Goal: Transaction & Acquisition: Purchase product/service

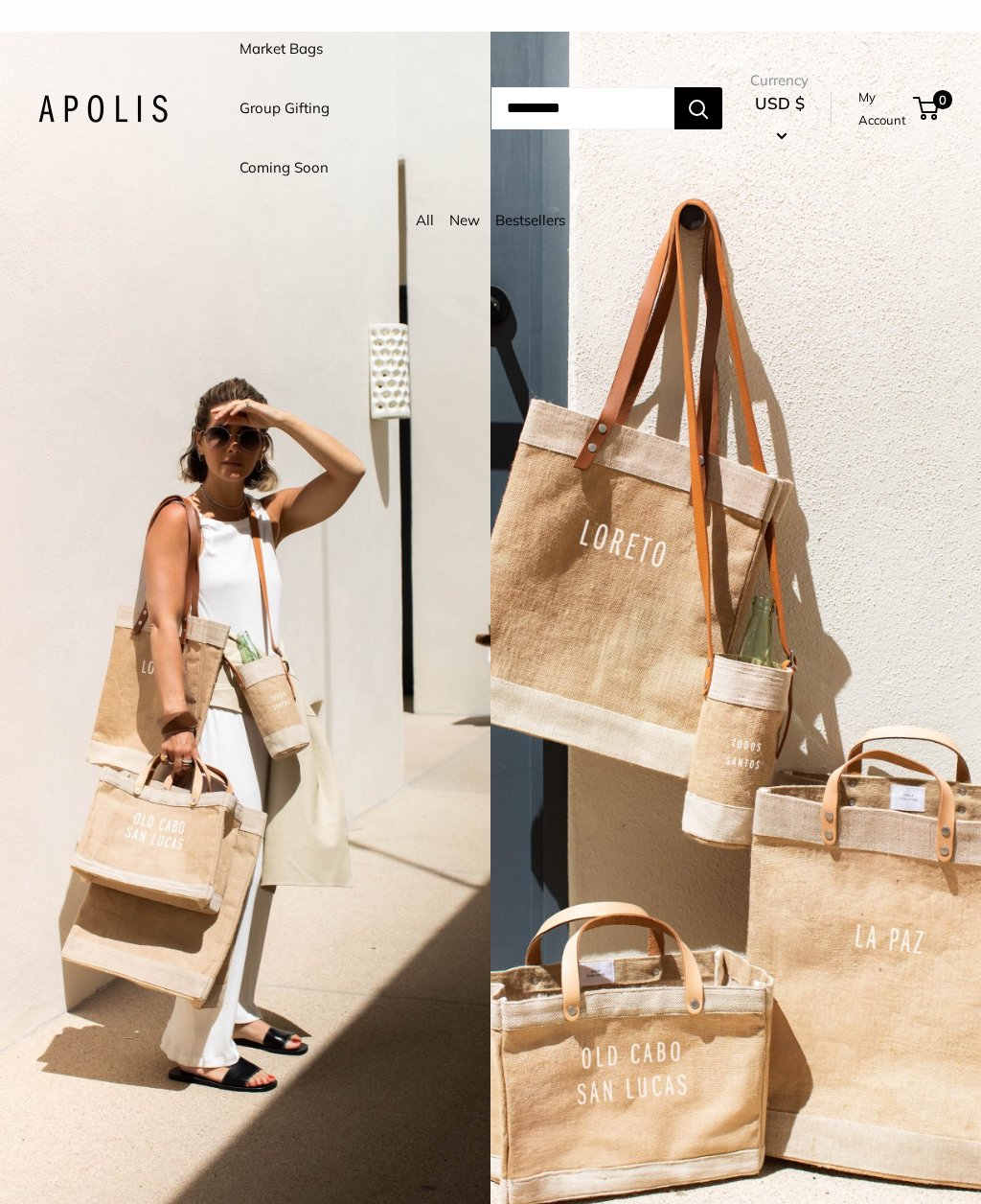
click at [304, 55] on link "Market Bags" at bounding box center [281, 48] width 83 height 26
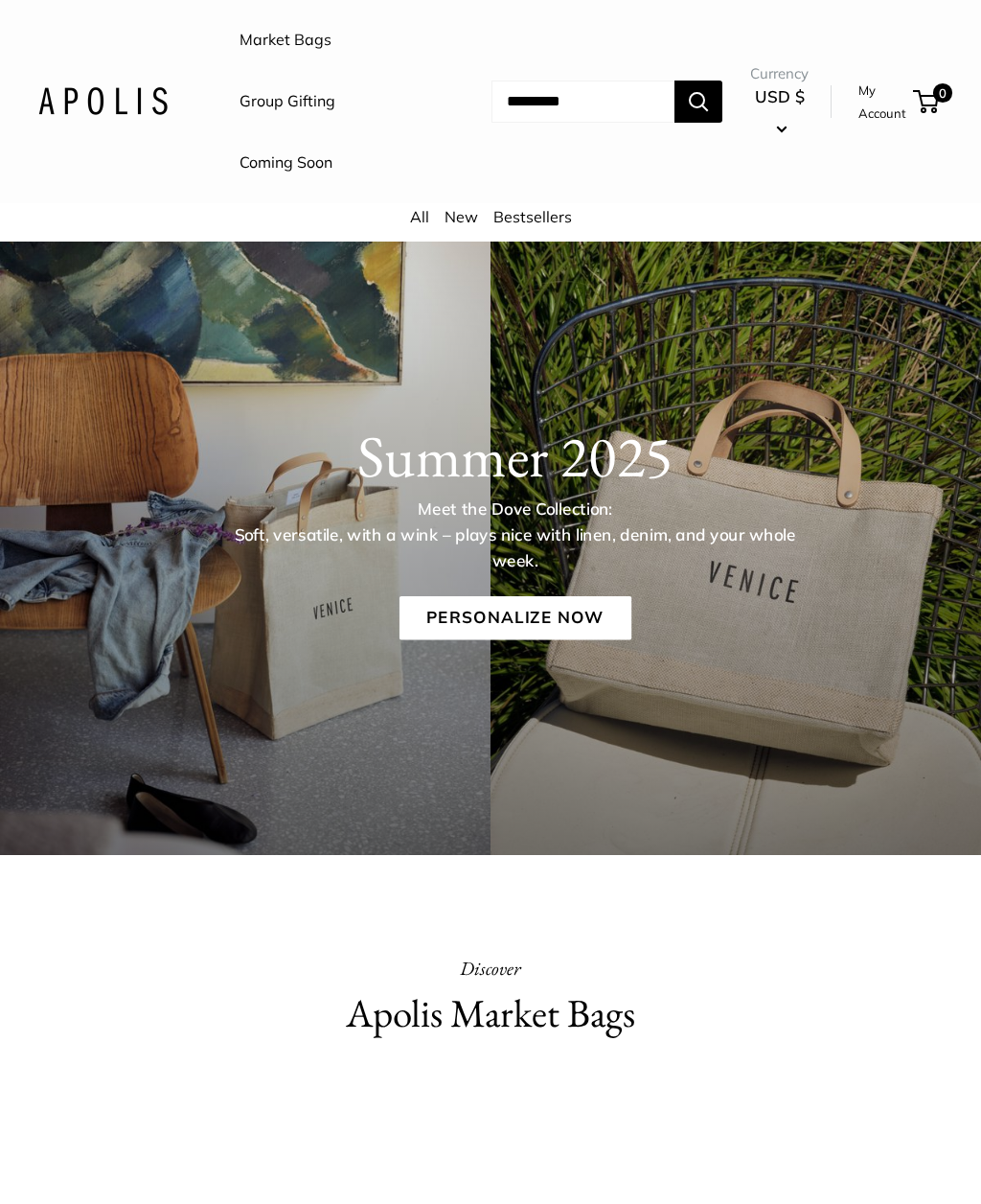
click at [309, 165] on link "Coming Soon" at bounding box center [286, 162] width 93 height 28
click at [288, 47] on link "Market Bags" at bounding box center [286, 39] width 92 height 28
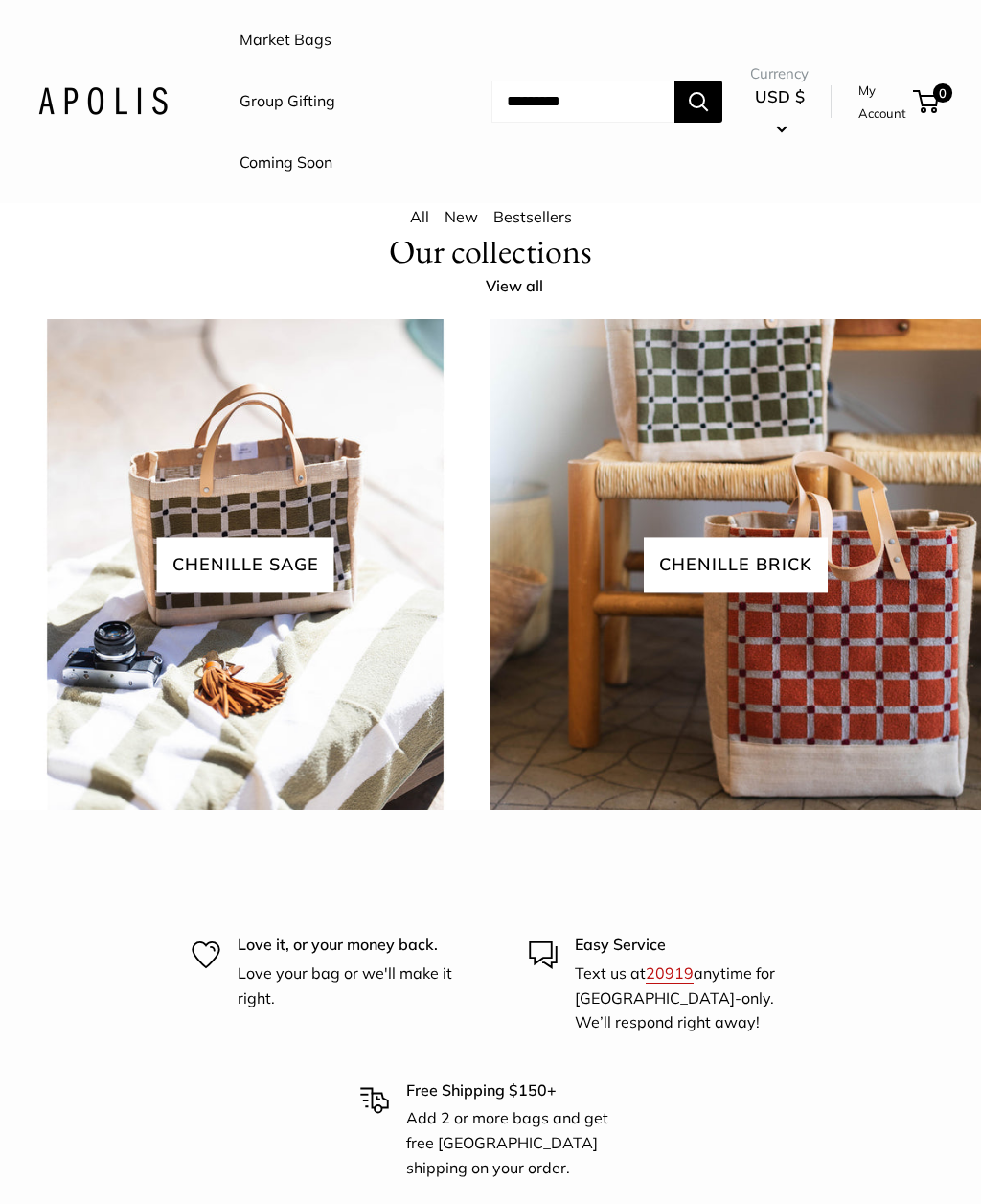
scroll to position [3325, 0]
click at [546, 301] on link "View all" at bounding box center [525, 287] width 78 height 28
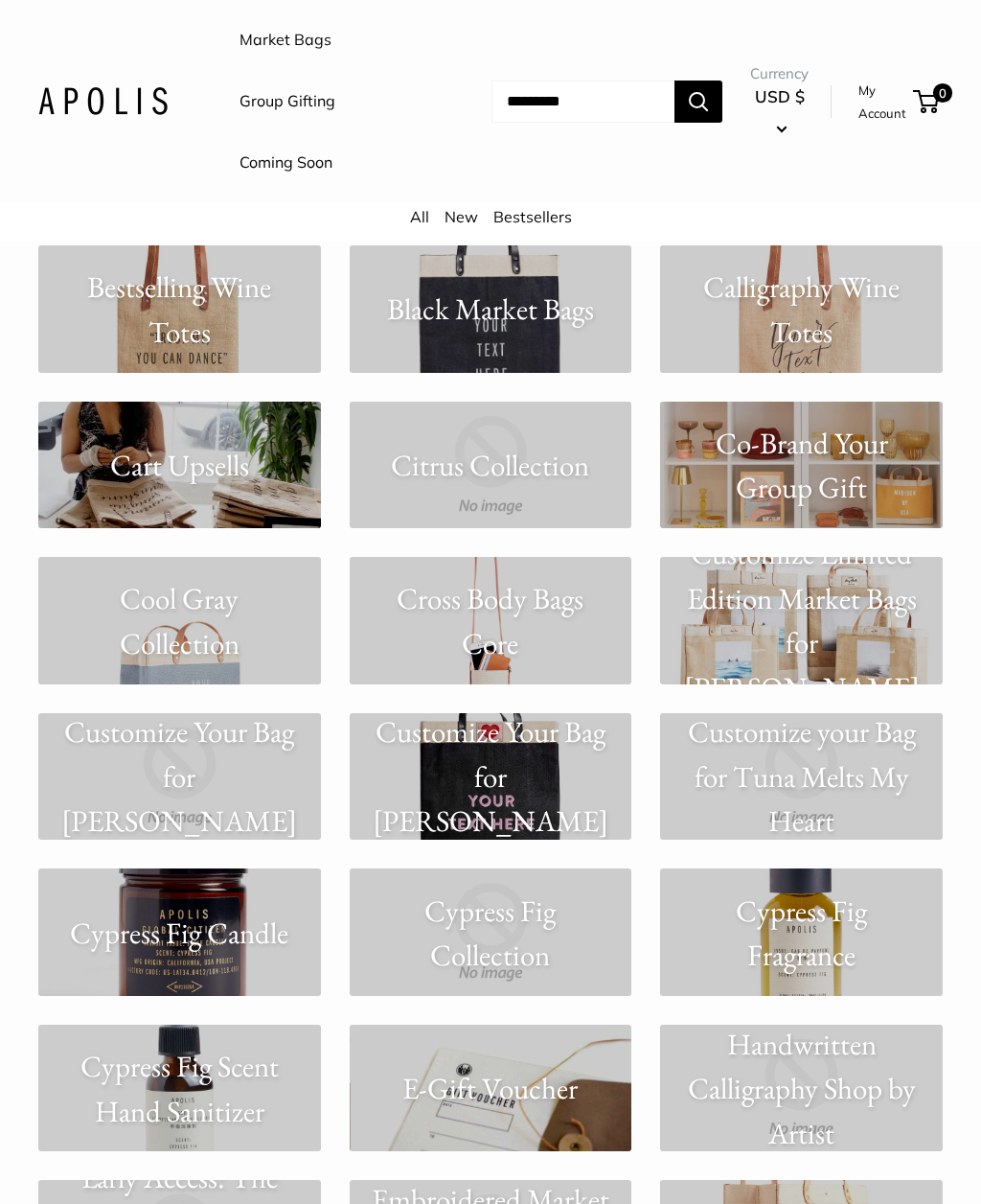
scroll to position [2644, 0]
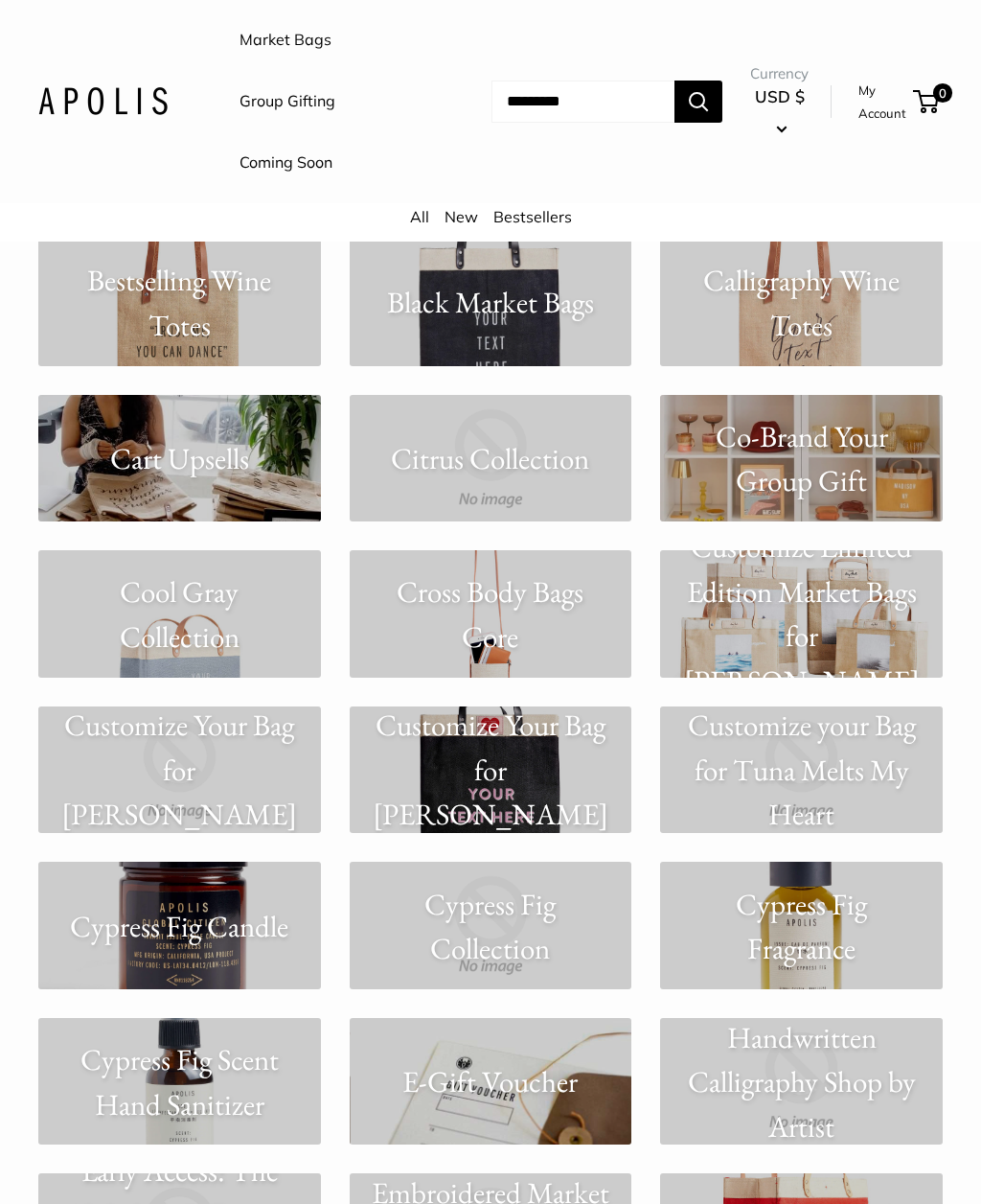
click at [227, 616] on p "Cool Gray Collection" at bounding box center [179, 614] width 283 height 89
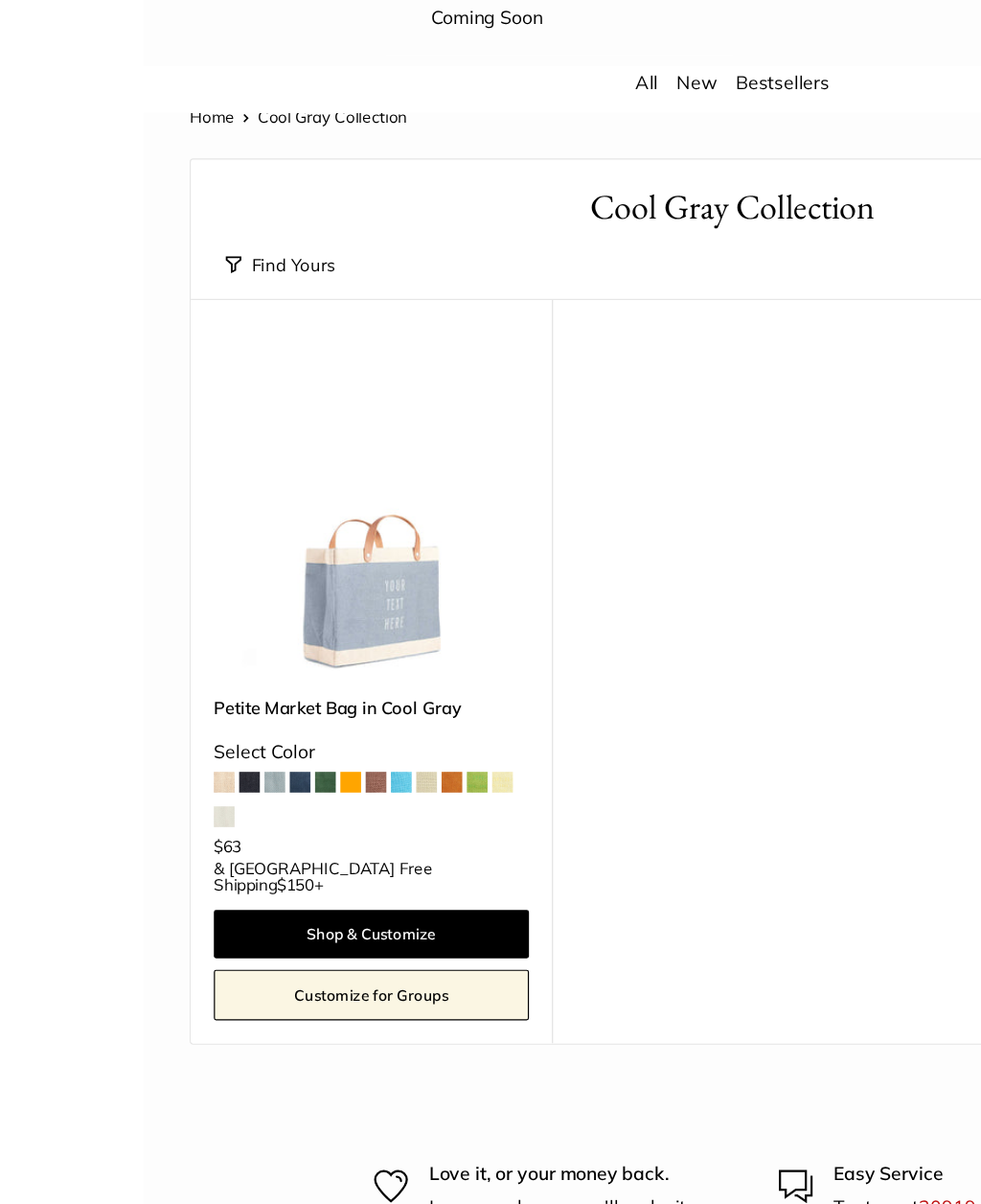
scroll to position [32, 0]
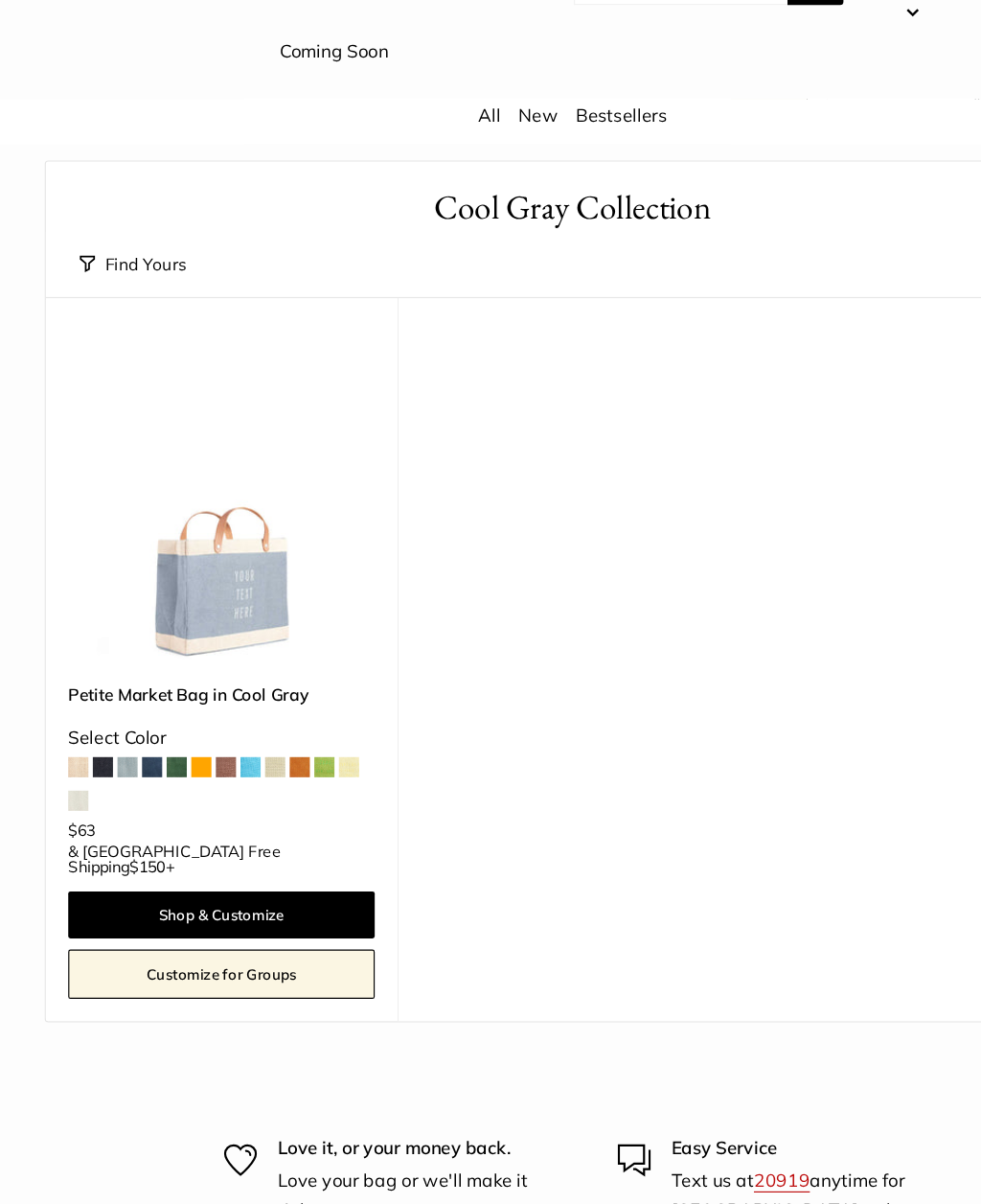
click at [220, 766] on span at bounding box center [214, 775] width 18 height 18
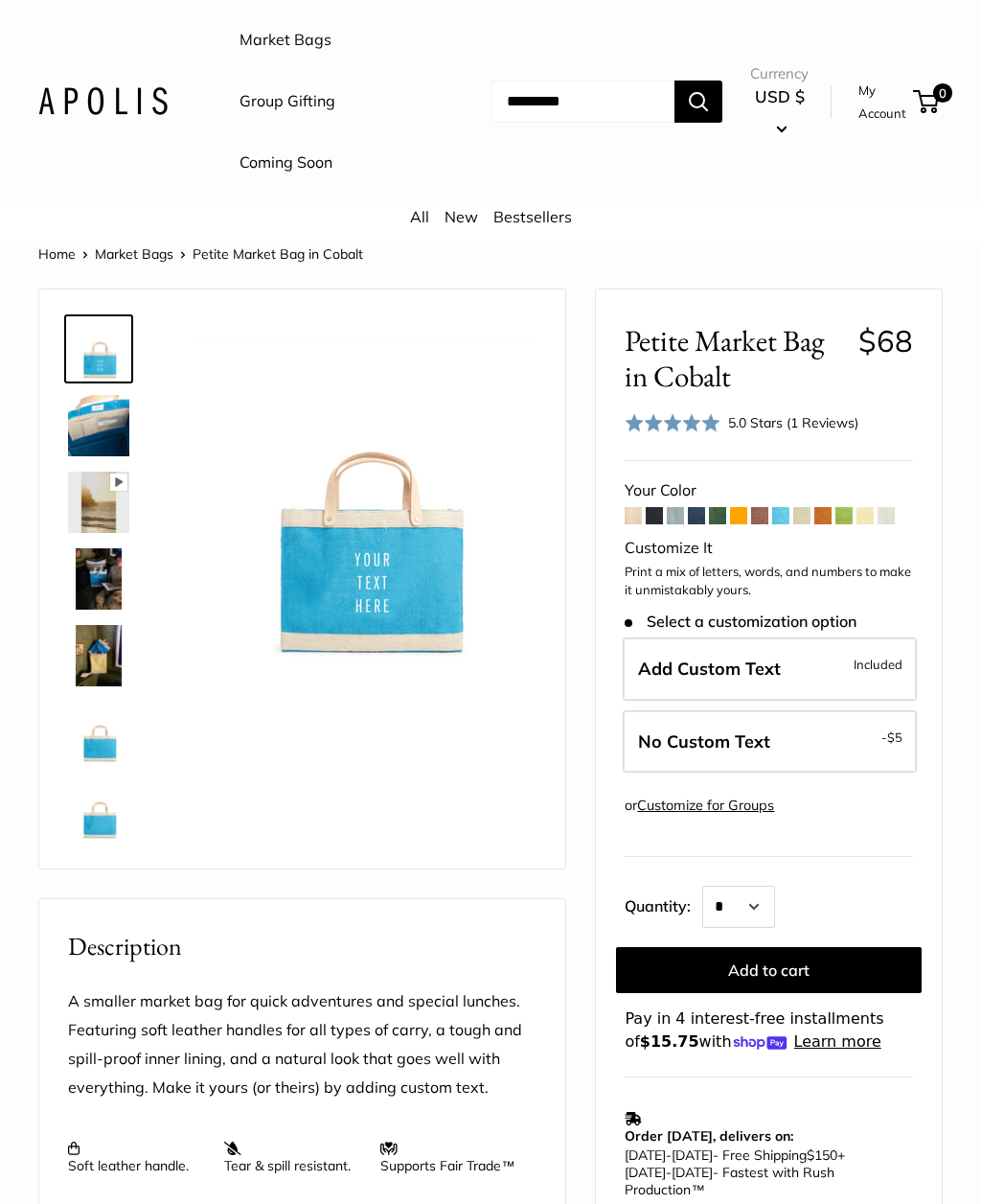
click at [703, 516] on span at bounding box center [697, 516] width 18 height 18
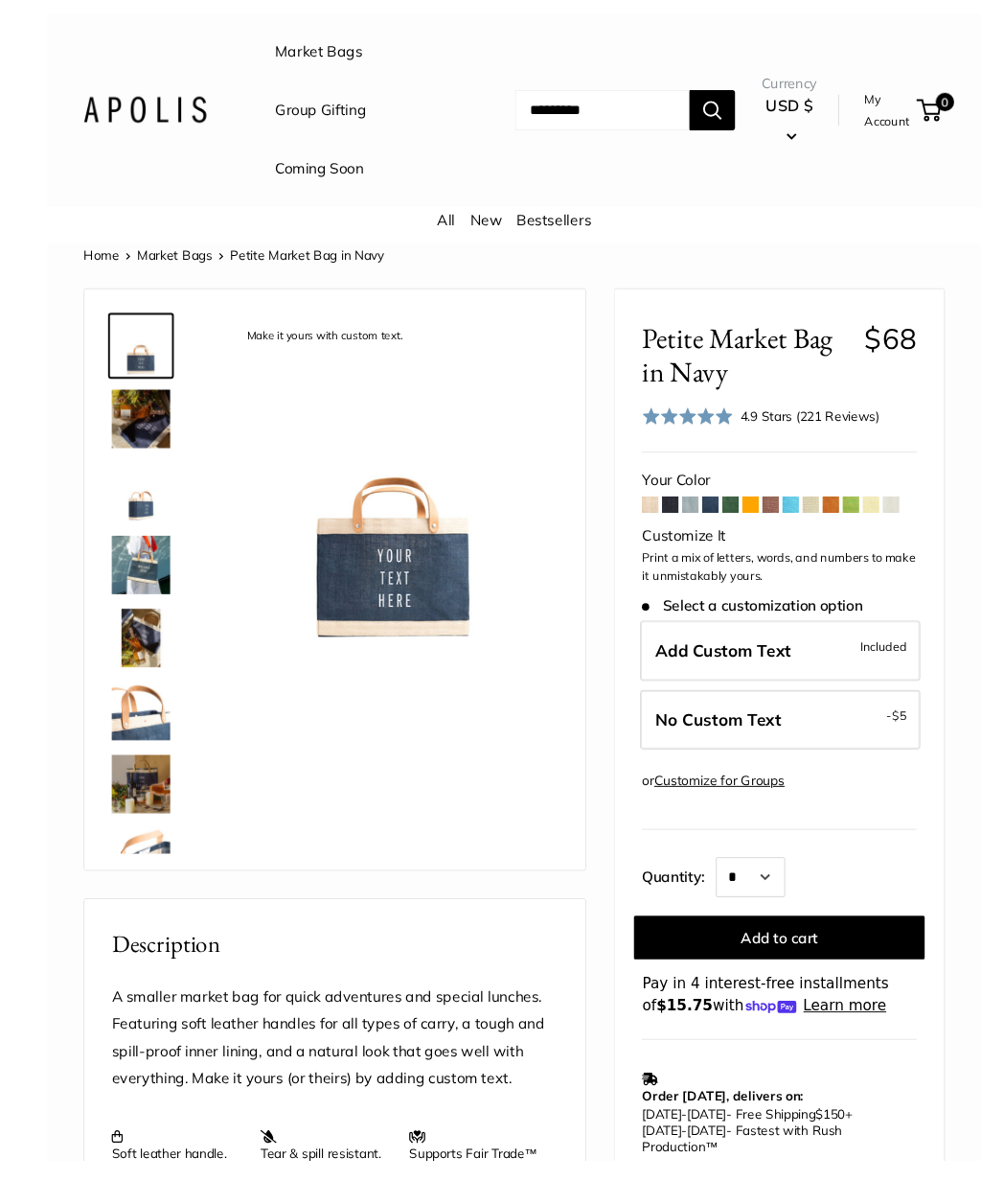
scroll to position [28, 0]
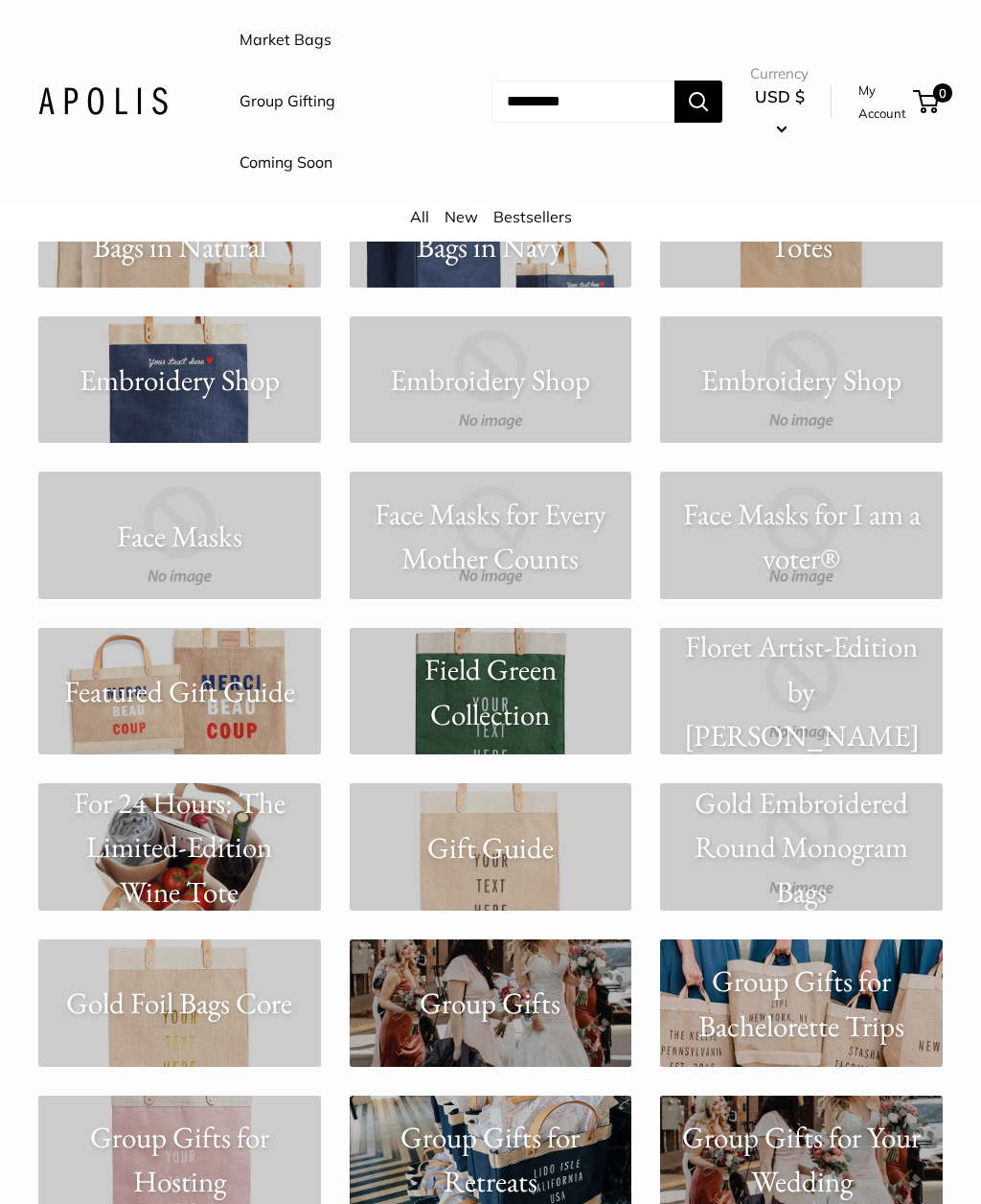
scroll to position [3813, 0]
click at [101, 363] on p "Embroidery Shop" at bounding box center [179, 380] width 283 height 45
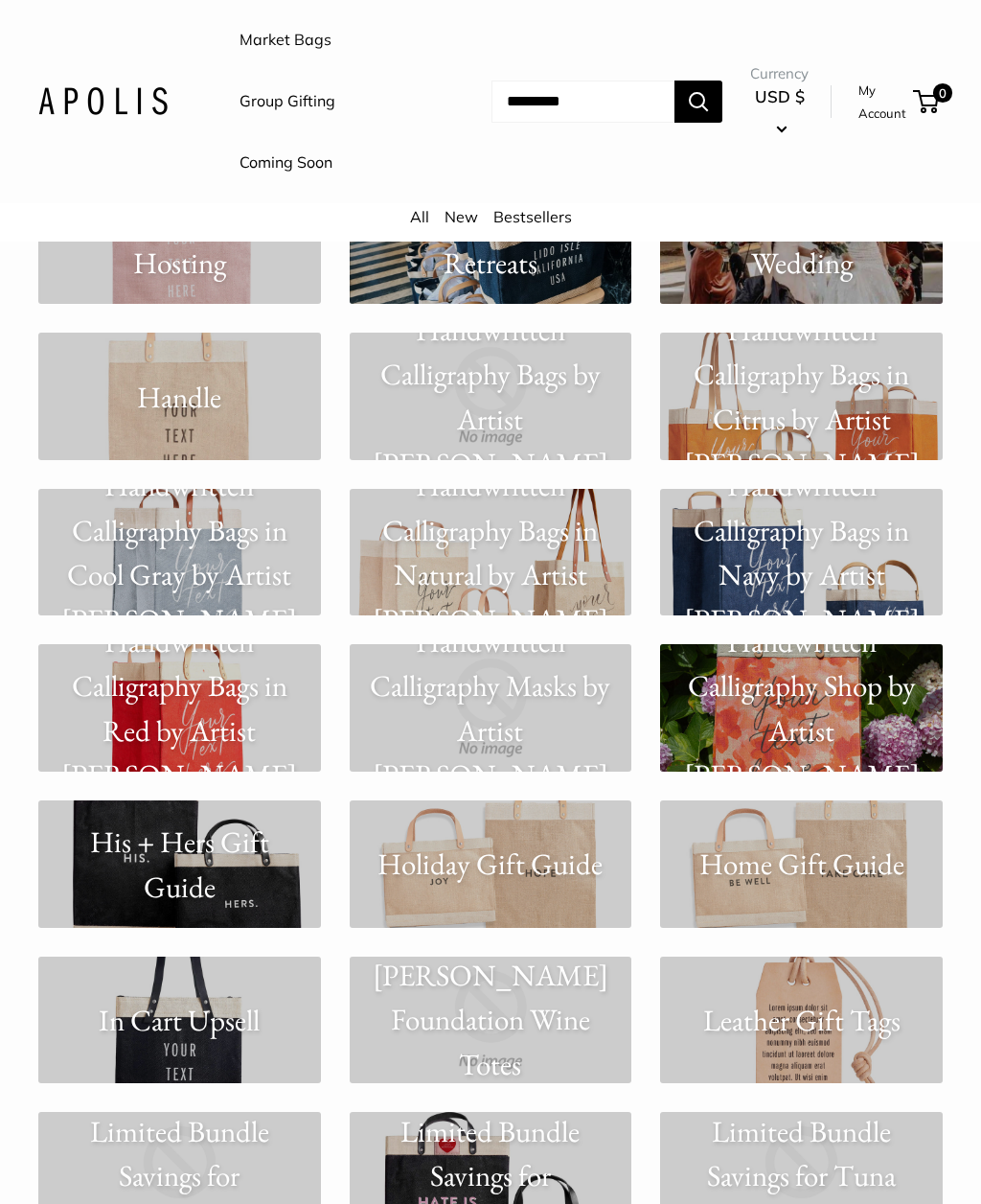
scroll to position [4732, 0]
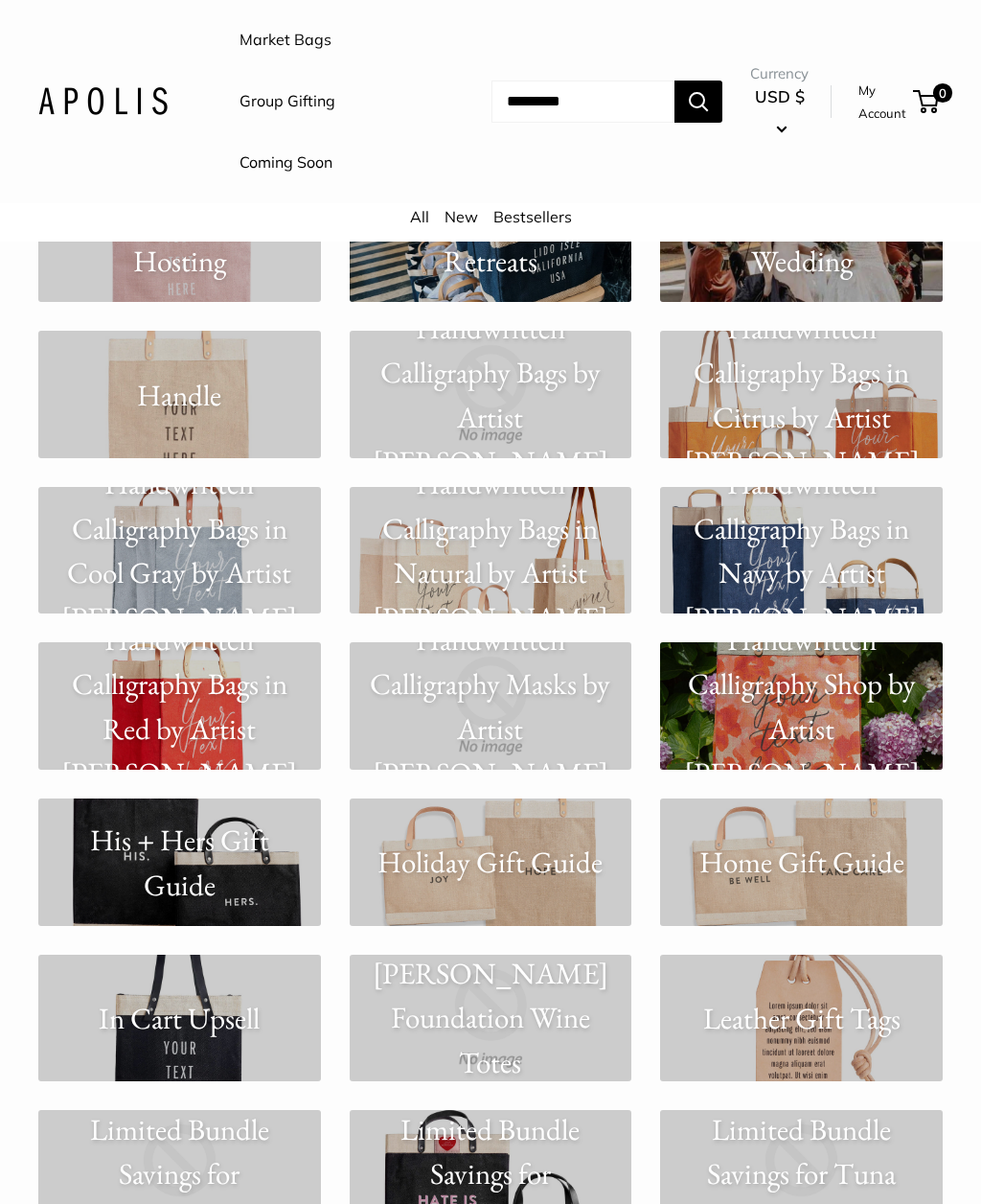
click at [156, 555] on p "Handwritten Calligraphy Bags in Cool Gray by Artist [PERSON_NAME]" at bounding box center [179, 551] width 283 height 178
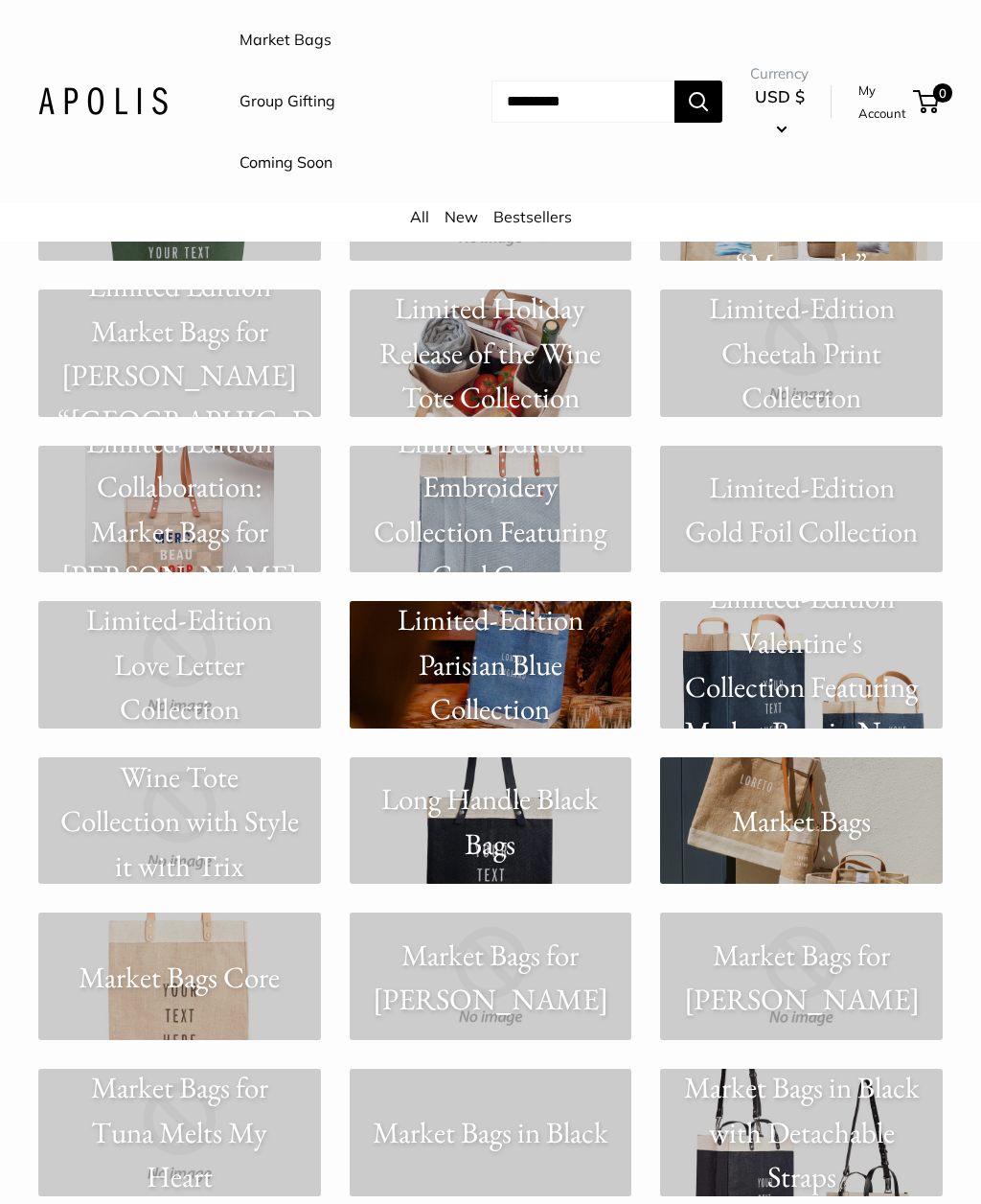
scroll to position [6024, 0]
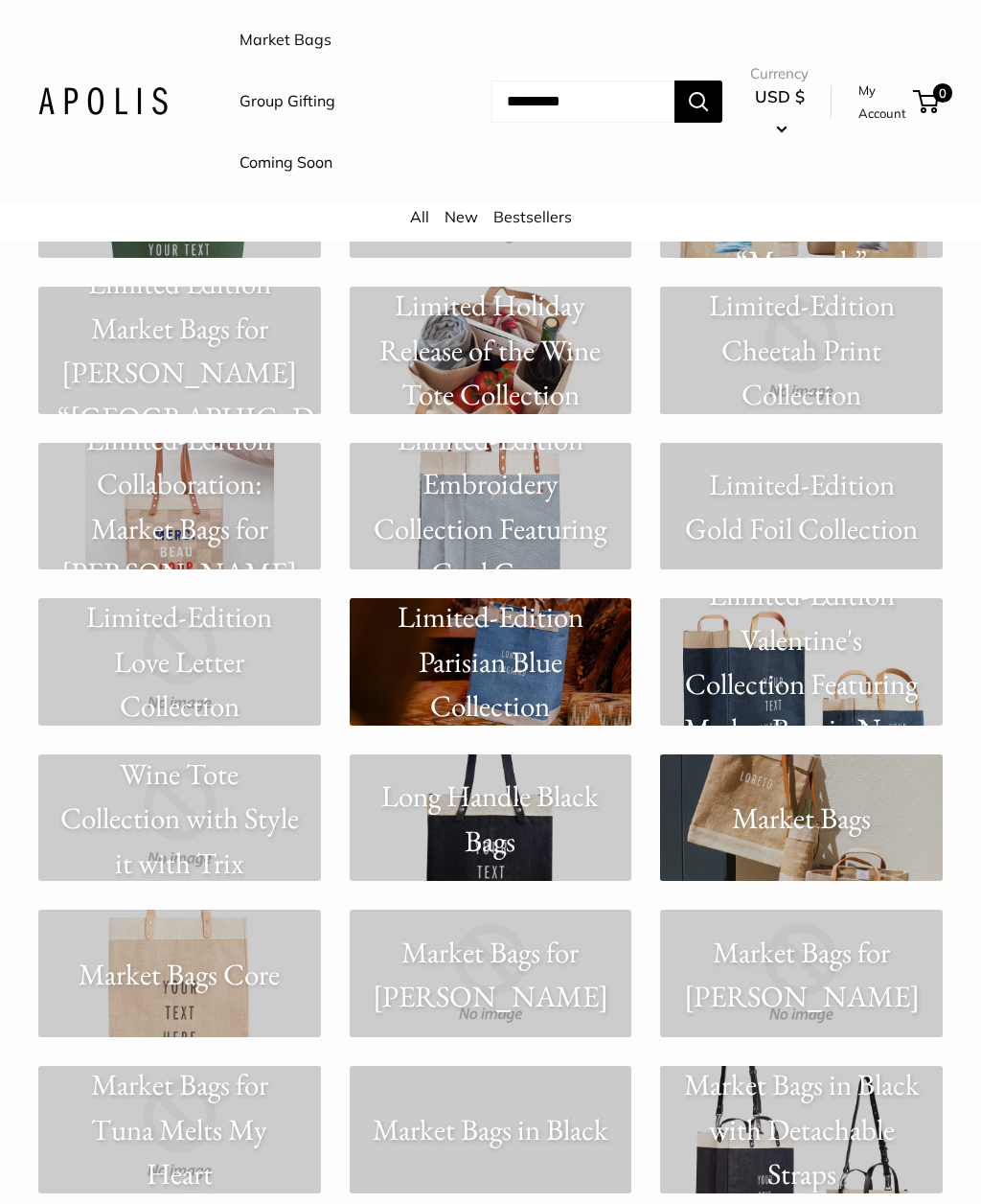
click at [431, 650] on p "Limited-Edition Parisian Blue Collection" at bounding box center [490, 662] width 283 height 134
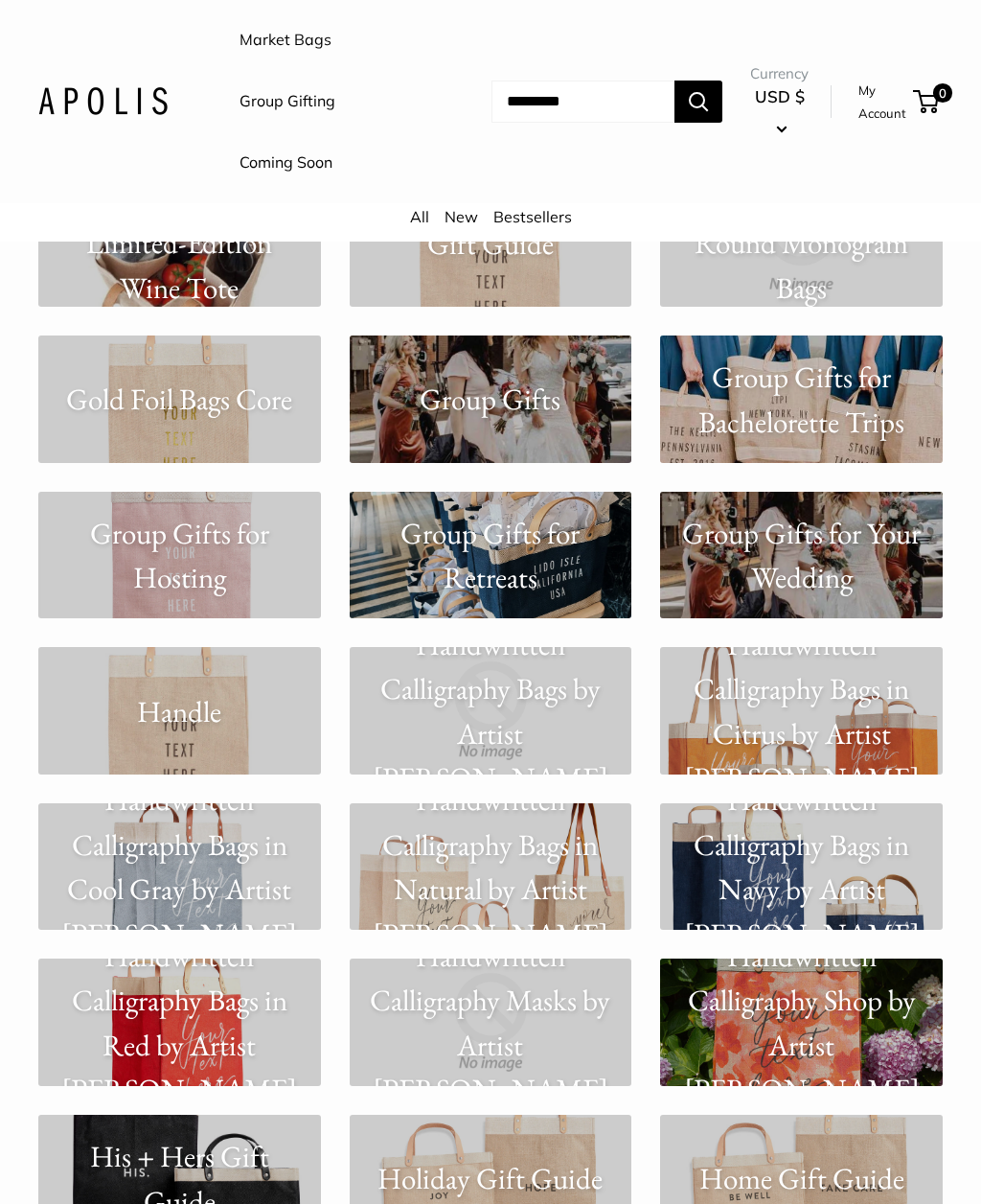
scroll to position [4410, 0]
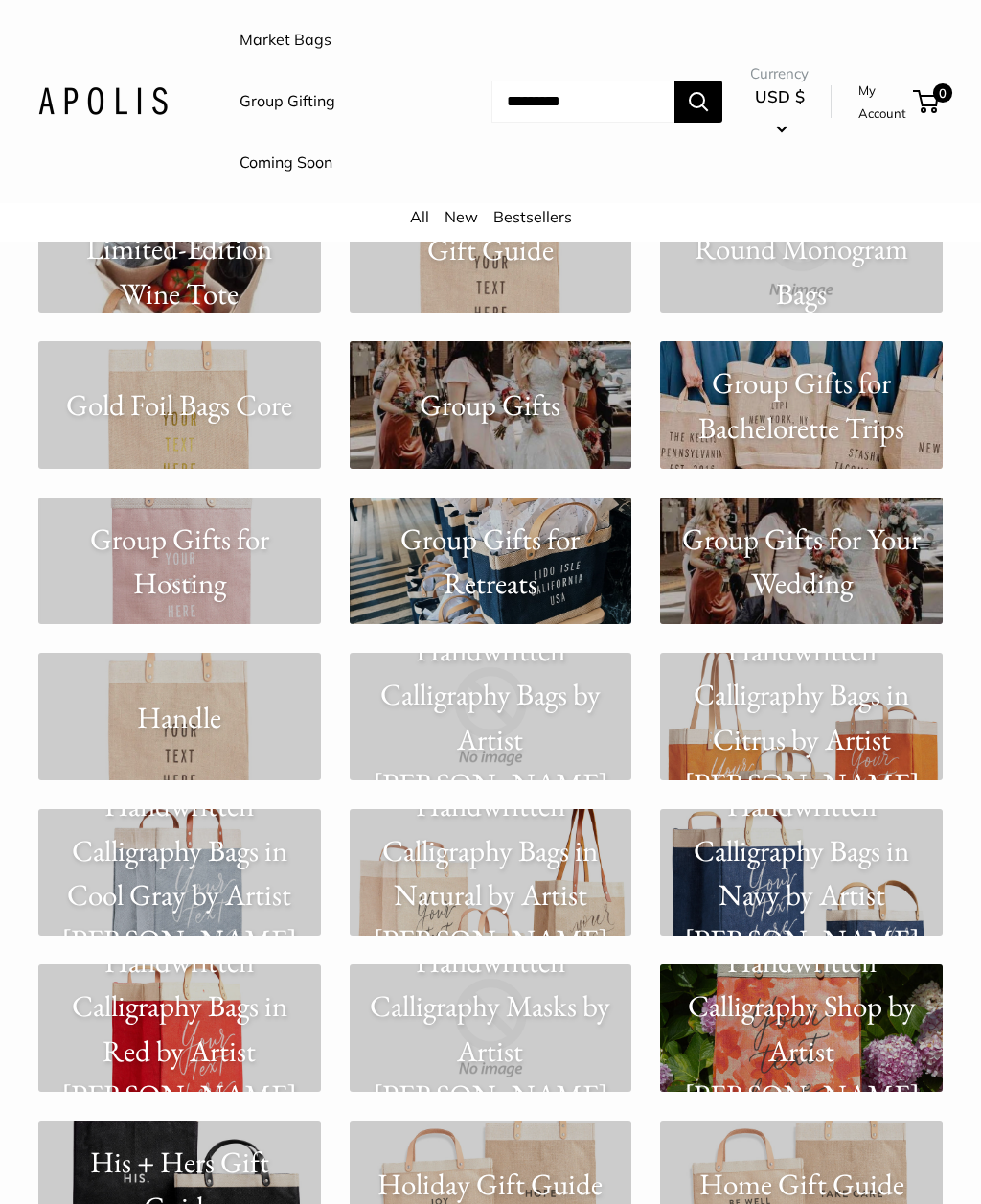
click at [491, 103] on input "Search..." at bounding box center [583, 101] width 183 height 42
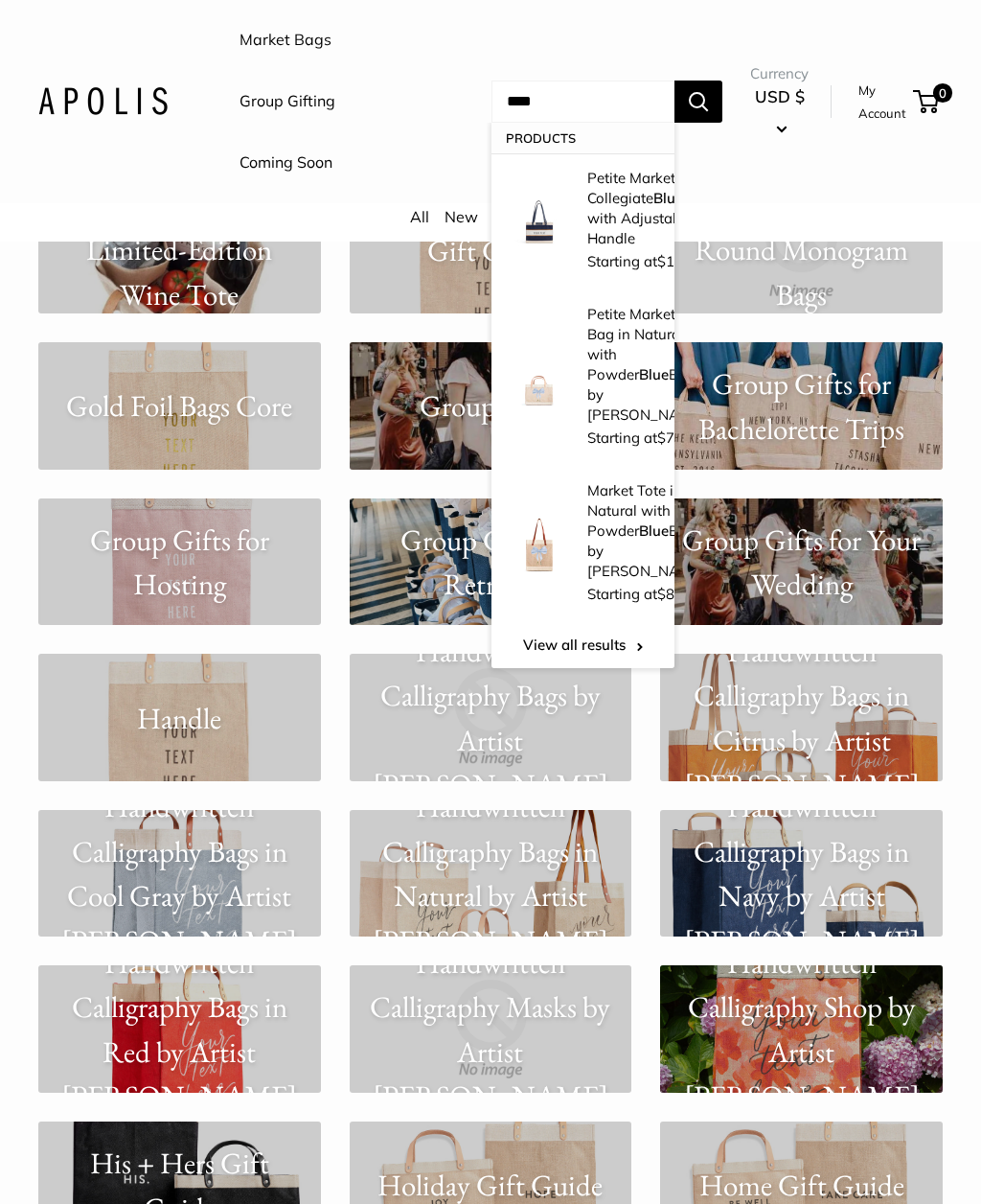
type input "****"
click at [698, 100] on button "Search" at bounding box center [698, 101] width 48 height 42
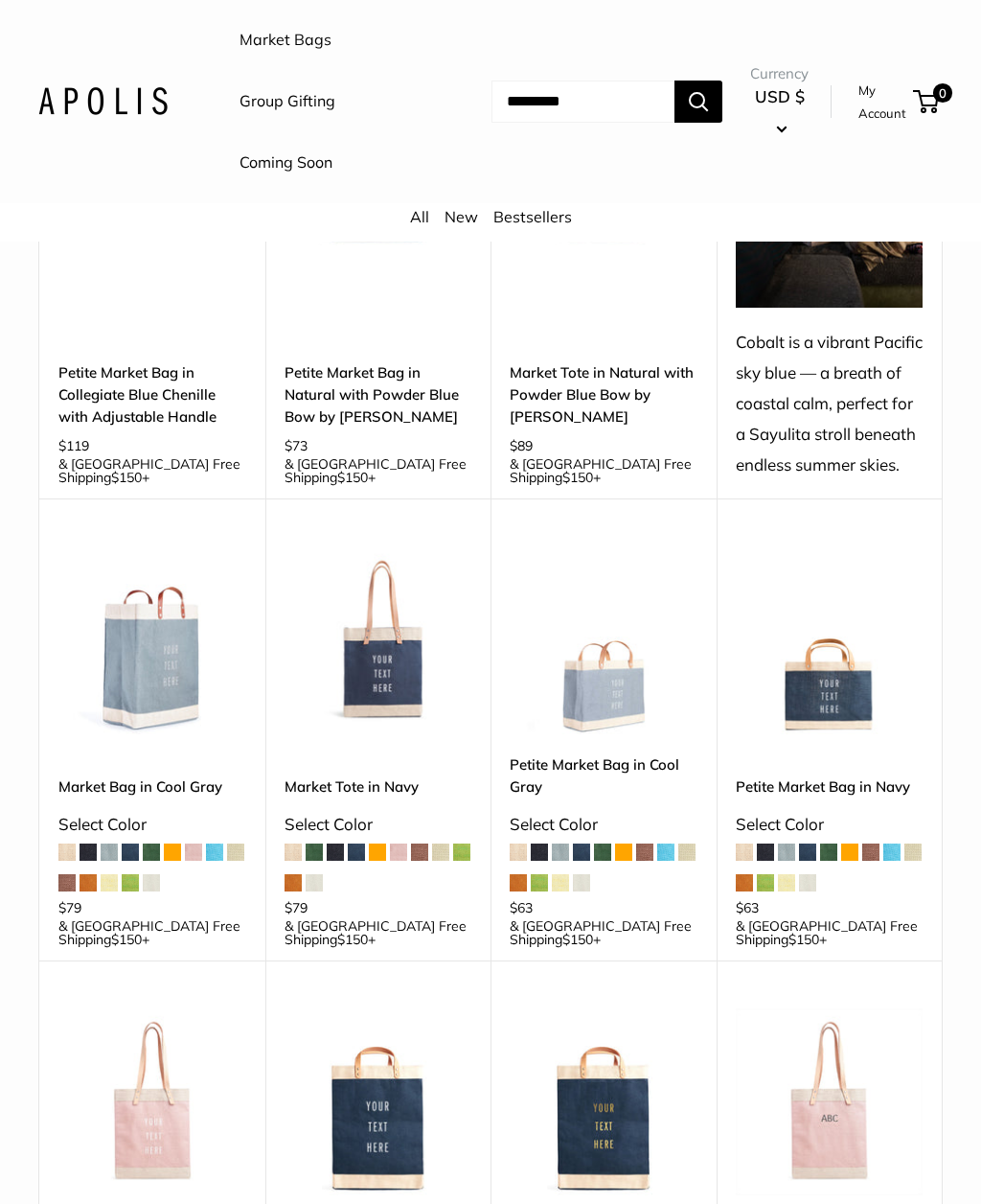
scroll to position [426, 0]
click at [102, 670] on img at bounding box center [153, 641] width 188 height 188
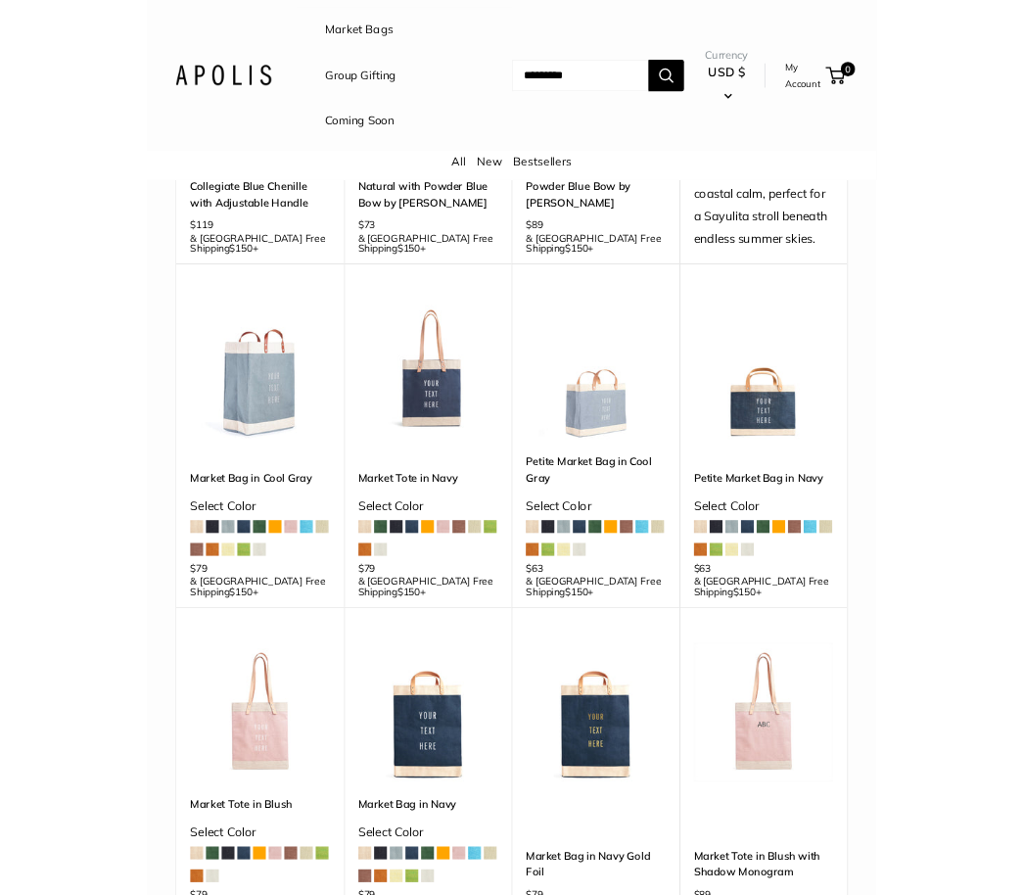
scroll to position [729, 0]
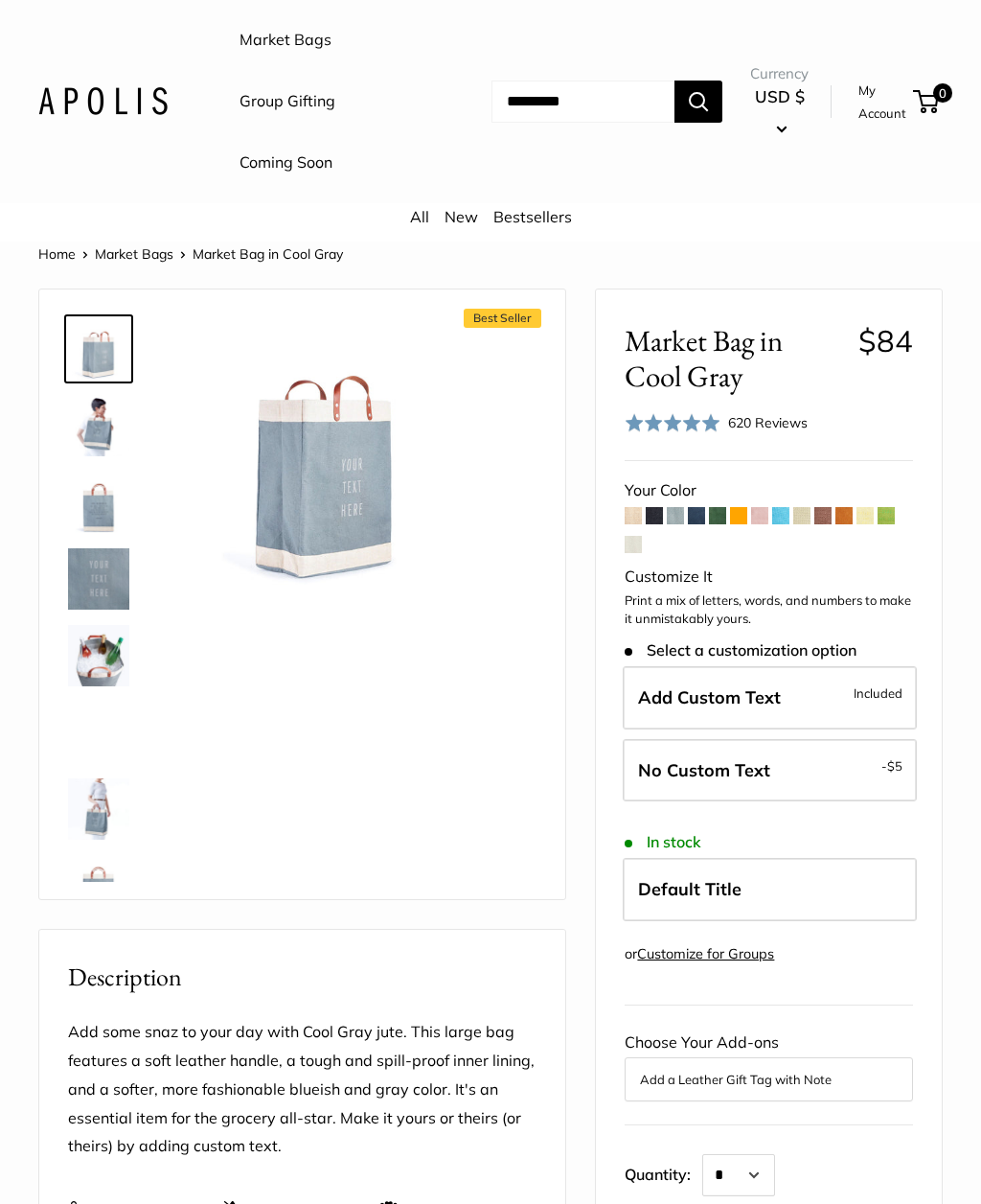
click at [83, 429] on img at bounding box center [99, 425] width 62 height 62
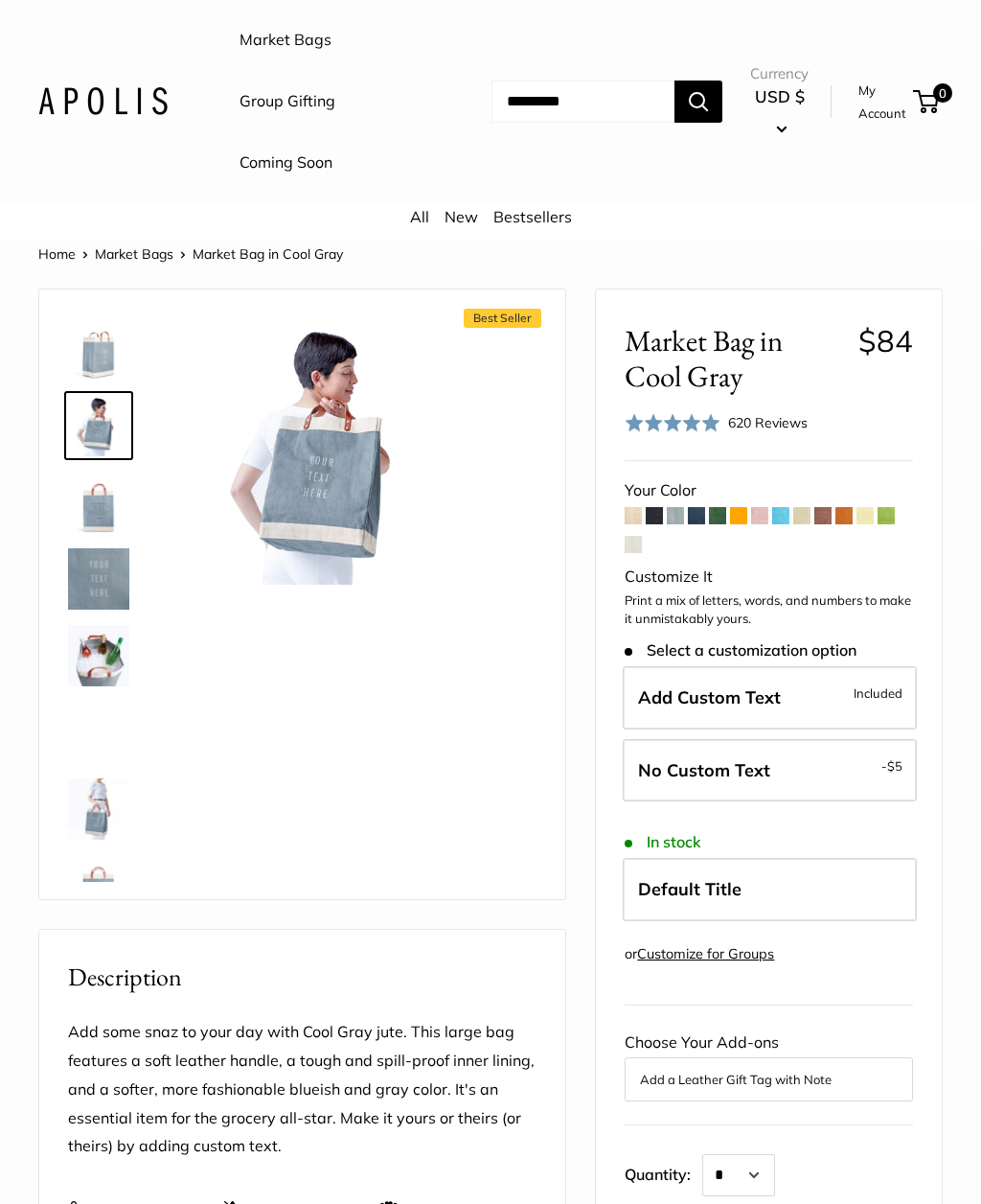
click at [259, 679] on div "Best Seller" at bounding box center [303, 593] width 479 height 571
click at [90, 586] on img at bounding box center [99, 579] width 62 height 62
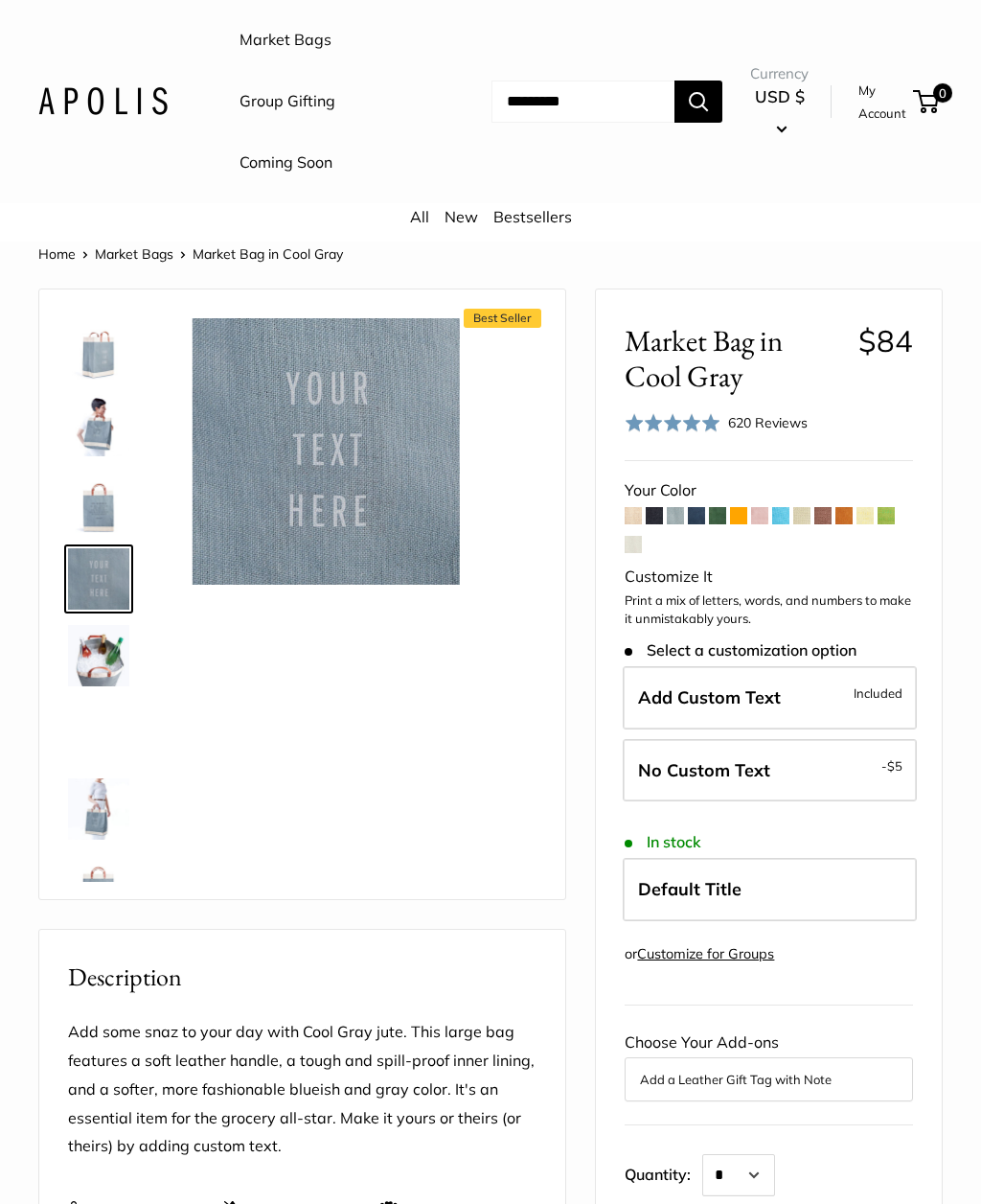
click at [92, 815] on img at bounding box center [99, 809] width 62 height 62
